Goal: Task Accomplishment & Management: Manage account settings

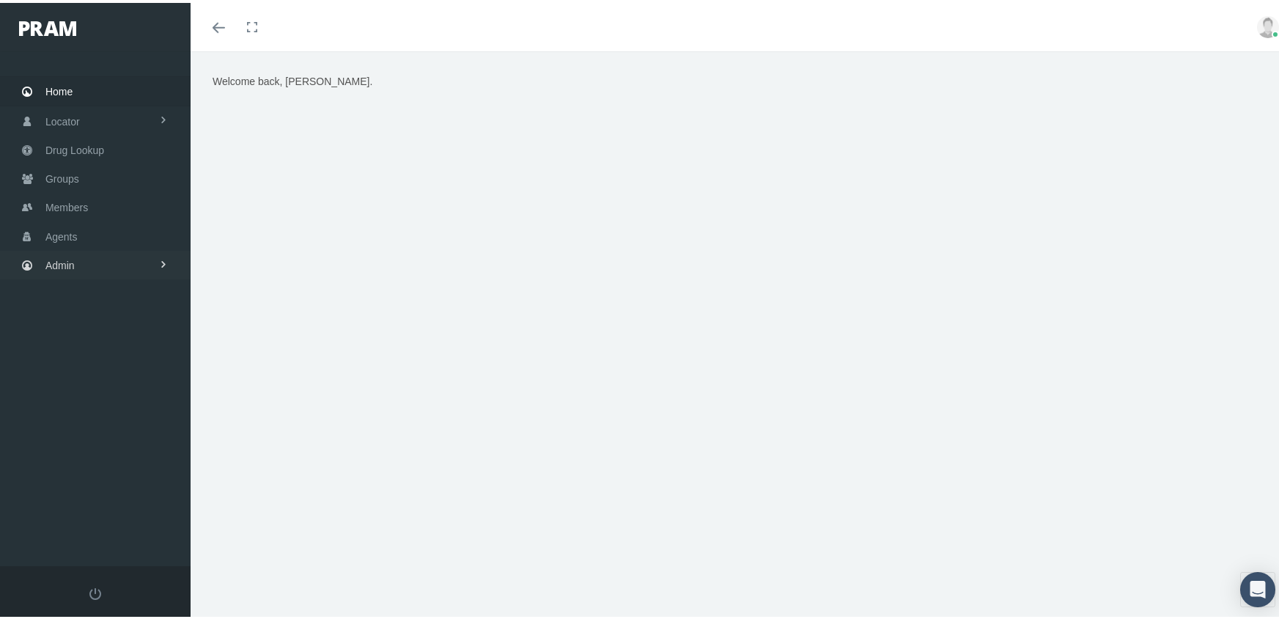
click at [62, 252] on span "Admin" at bounding box center [59, 263] width 29 height 28
click at [134, 497] on span "Eligibility File Uploads" at bounding box center [110, 509] width 100 height 25
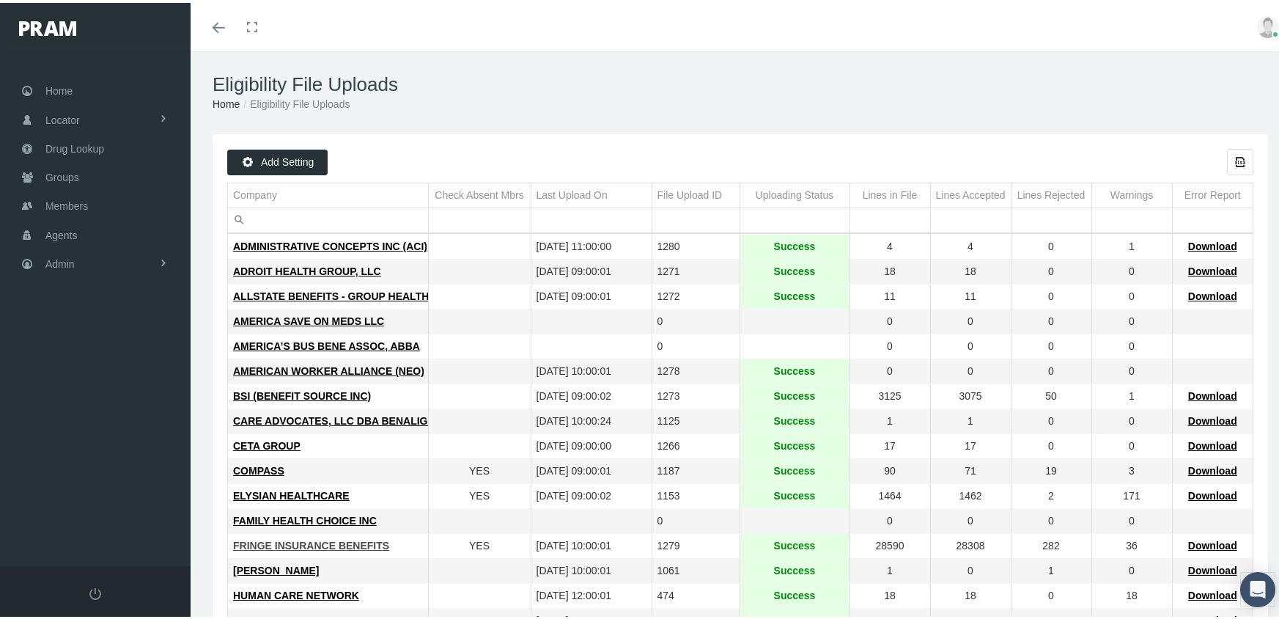
click at [247, 543] on span "FRINGE INSURANCE BENEFITS" at bounding box center [311, 543] width 156 height 12
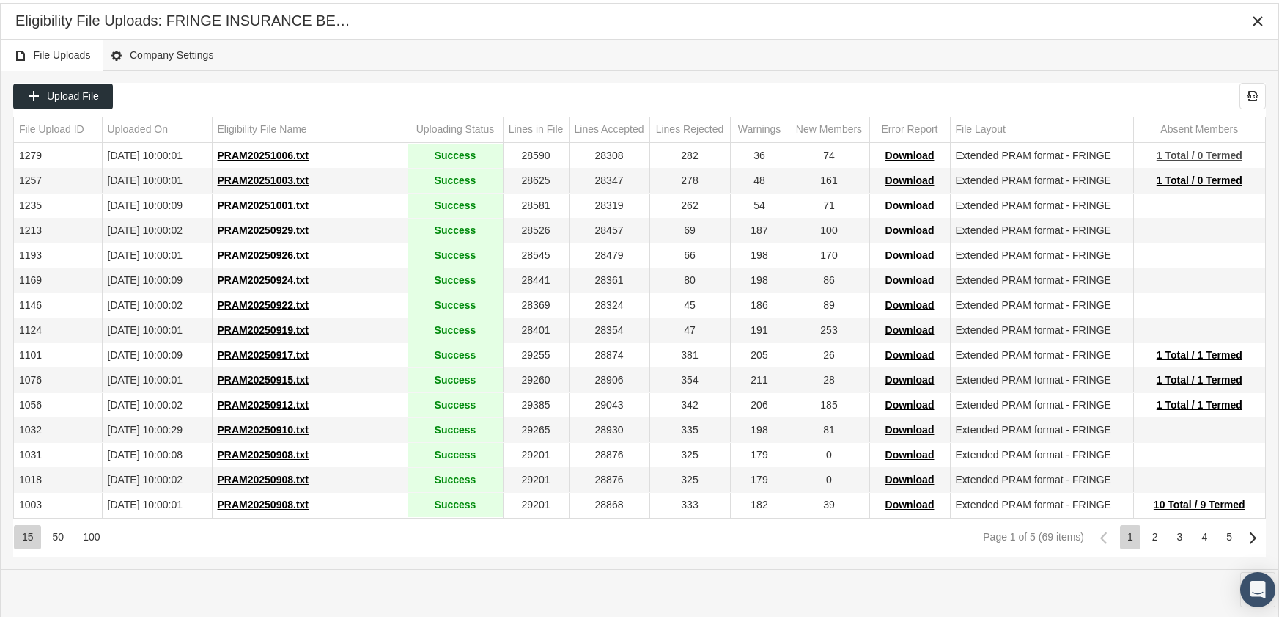
click at [1191, 156] on span "1 Total / 0 Termed" at bounding box center [1200, 153] width 86 height 12
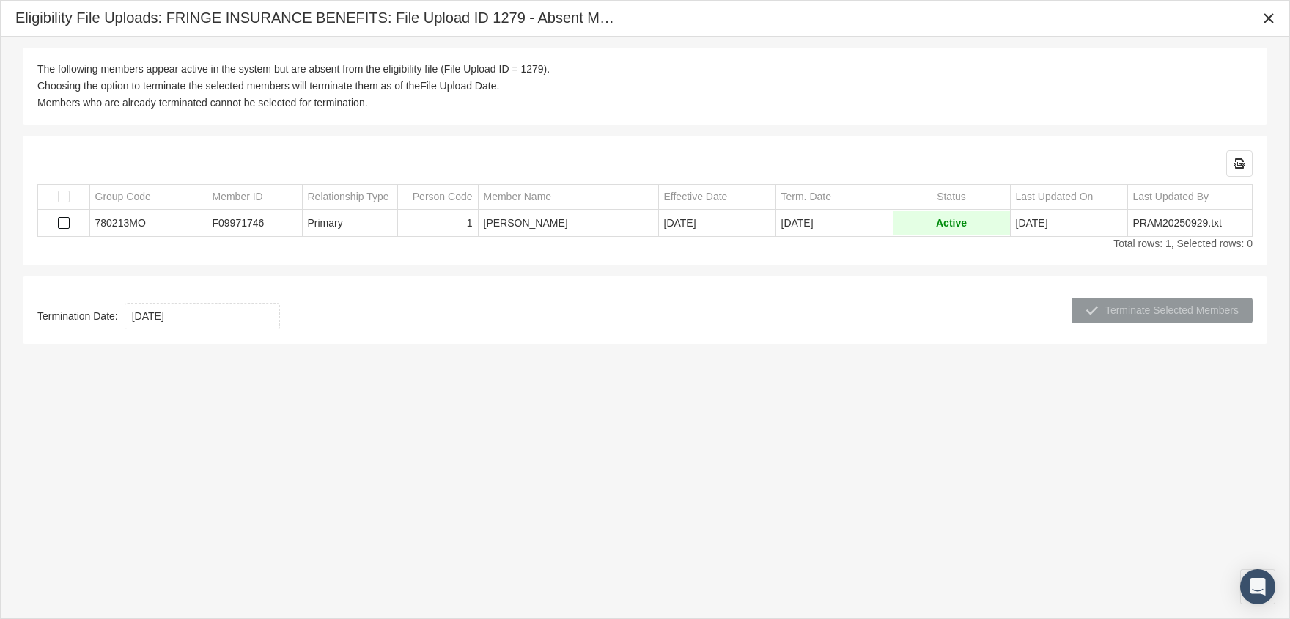
click at [63, 220] on span "Select row" at bounding box center [64, 223] width 12 height 12
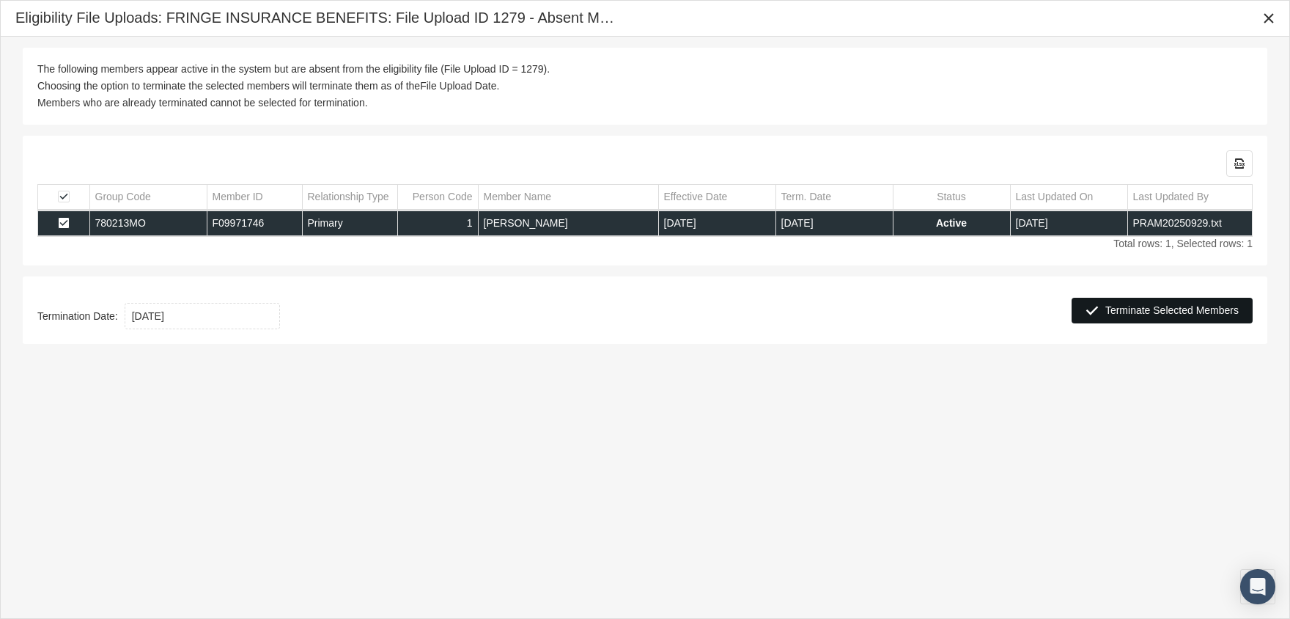
click at [1168, 309] on span "Terminate Selected Members" at bounding box center [1172, 310] width 133 height 12
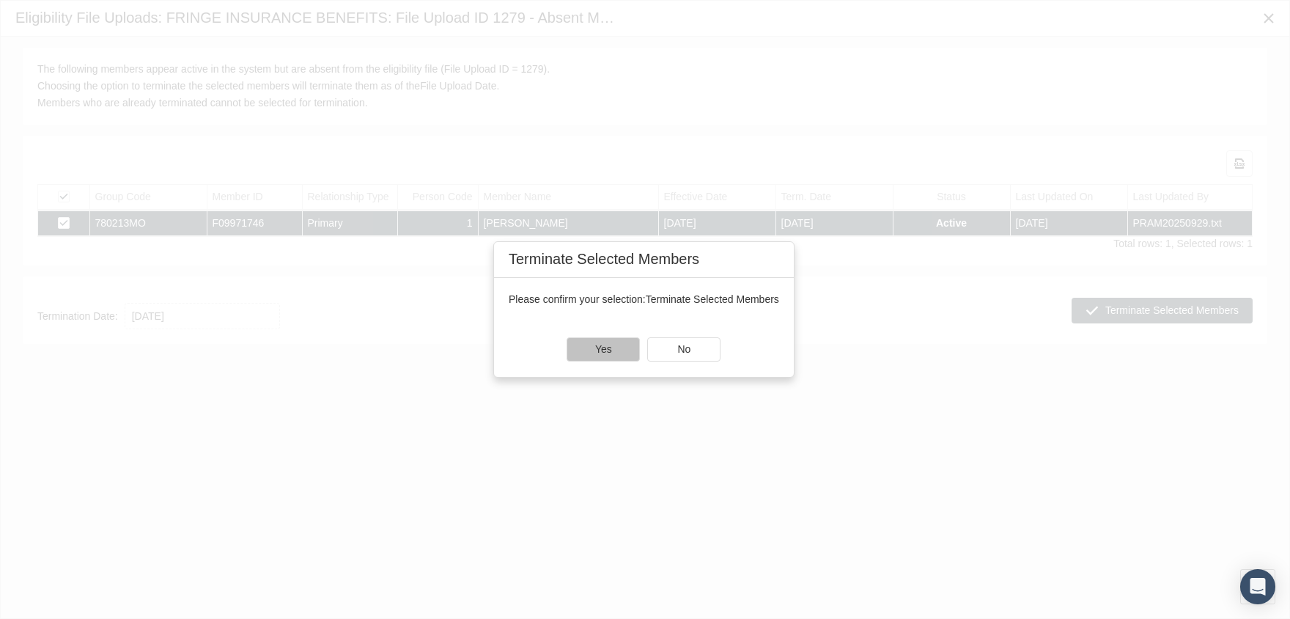
click at [609, 348] on span "Yes" at bounding box center [603, 349] width 17 height 12
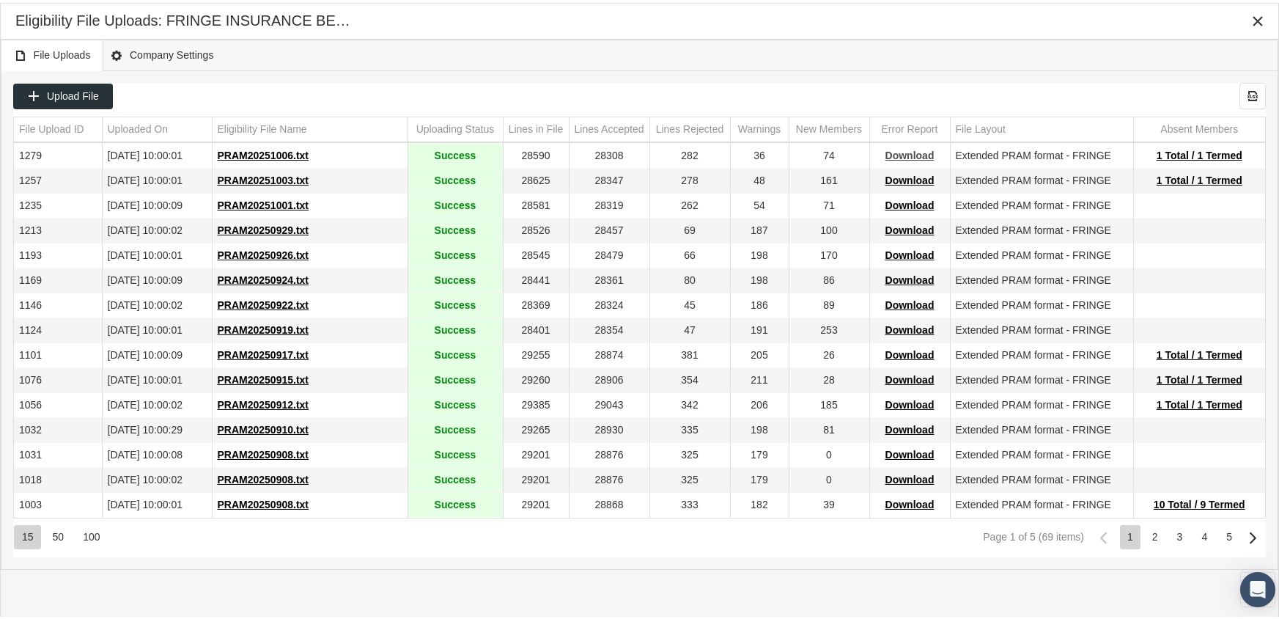
click at [902, 147] on span "Download" at bounding box center [910, 153] width 49 height 12
click at [925, 63] on div "File Uploads Company Settings" at bounding box center [640, 53] width 1278 height 32
click at [1253, 15] on icon "Close" at bounding box center [1258, 18] width 13 height 13
